Goal: Task Accomplishment & Management: Manage account settings

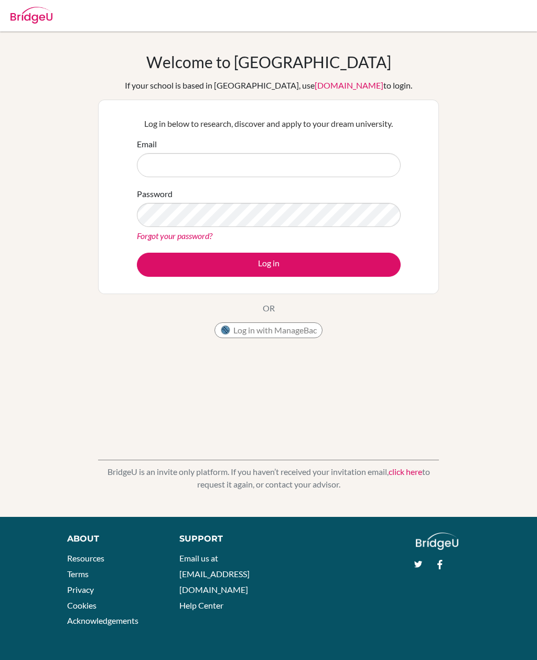
click at [164, 150] on div "Email" at bounding box center [269, 157] width 264 height 39
click at [172, 166] on input "Email" at bounding box center [269, 165] width 264 height 24
click at [369, 157] on input "2"à" at bounding box center [269, 165] width 264 height 24
click at [356, 158] on input "2"à" at bounding box center [269, 165] width 264 height 24
click at [189, 147] on div "Email 2"à" at bounding box center [269, 157] width 264 height 39
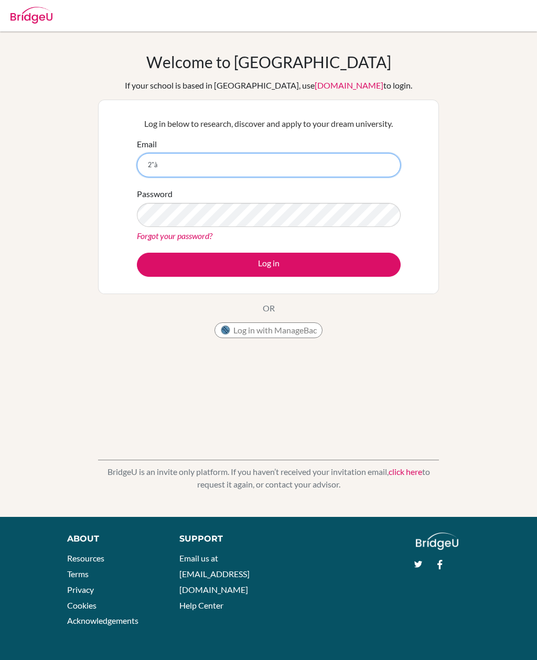
click at [179, 158] on input "2"à" at bounding box center [269, 165] width 264 height 24
click at [174, 164] on input "2"à" at bounding box center [269, 165] width 264 height 24
type input "[EMAIL_ADDRESS][DOMAIN_NAME]"
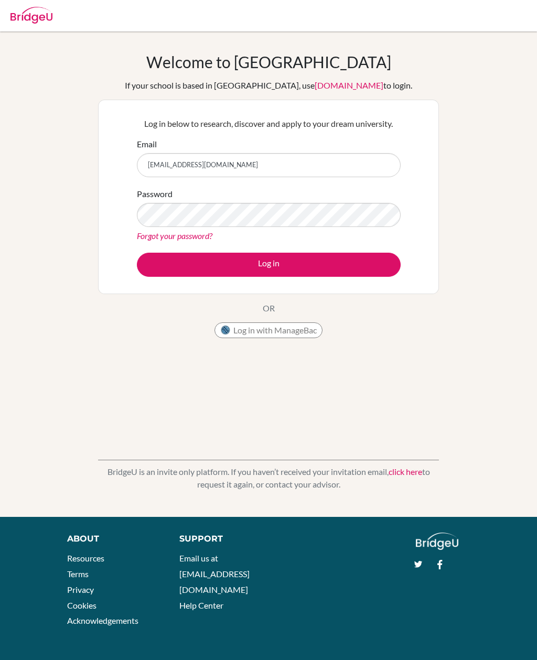
click at [379, 253] on button "Log in" at bounding box center [269, 265] width 264 height 24
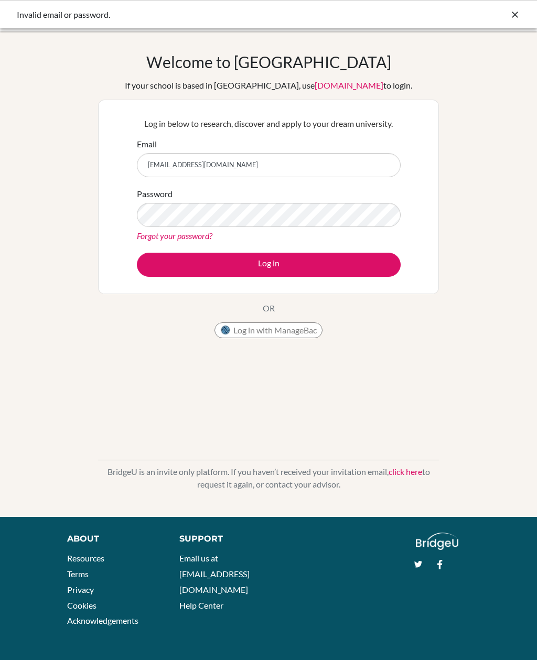
click at [369, 194] on div "Password Forgot your password?" at bounding box center [269, 215] width 264 height 55
click at [359, 257] on button "Log in" at bounding box center [269, 265] width 264 height 24
click at [515, 13] on icon at bounding box center [515, 14] width 10 height 10
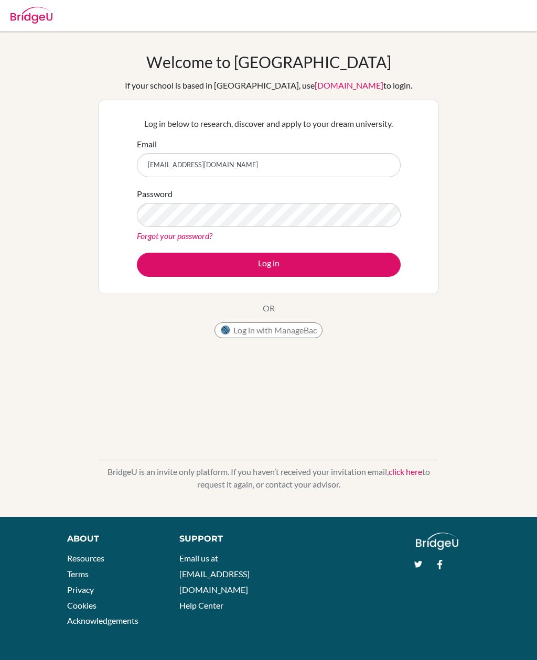
click at [306, 329] on button "Log in with ManageBac" at bounding box center [269, 331] width 108 height 16
type input "[EMAIL_ADDRESS][DOMAIN_NAME]"
click at [356, 265] on button "Log in" at bounding box center [269, 265] width 264 height 24
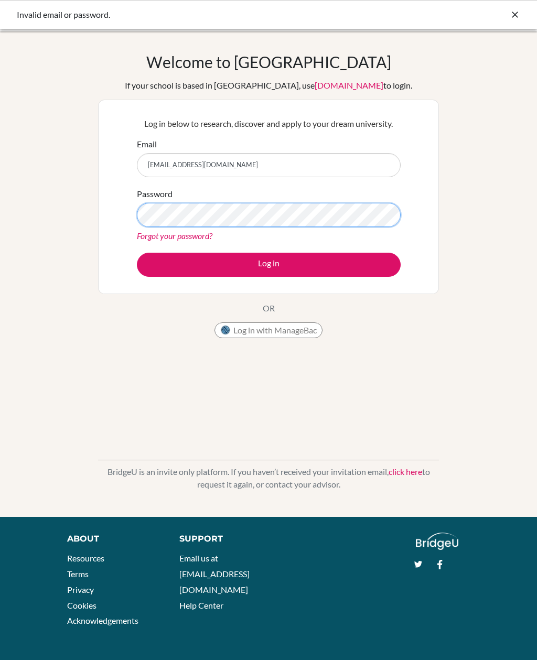
click at [269, 264] on button "Log in" at bounding box center [269, 265] width 264 height 24
click at [202, 238] on link "Forgot your password?" at bounding box center [175, 236] width 76 height 10
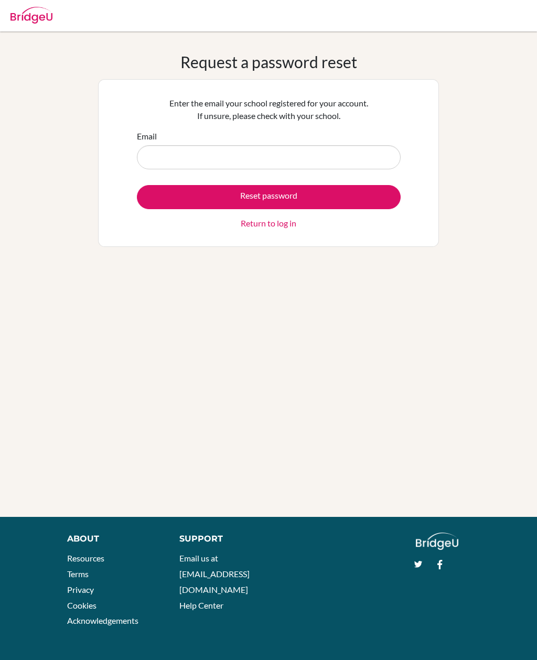
click at [328, 157] on input "Email" at bounding box center [269, 157] width 264 height 24
type input "[EMAIL_ADDRESS][DOMAIN_NAME]"
click at [353, 189] on button "Reset password" at bounding box center [269, 197] width 264 height 24
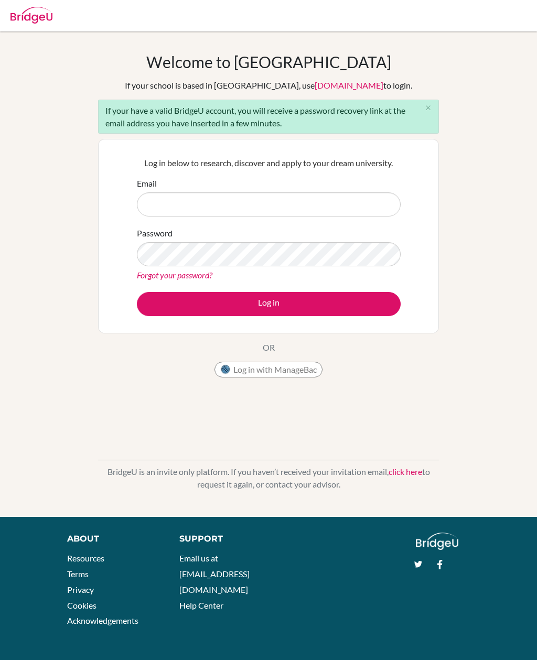
click at [334, 196] on input "Email" at bounding box center [269, 205] width 264 height 24
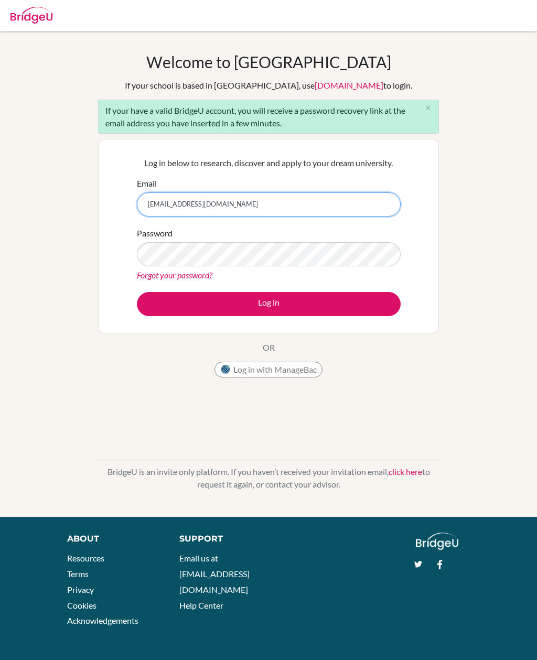
type input "[EMAIL_ADDRESS][DOMAIN_NAME]"
click at [371, 306] on button "Log in" at bounding box center [269, 304] width 264 height 24
